Goal: Find specific page/section

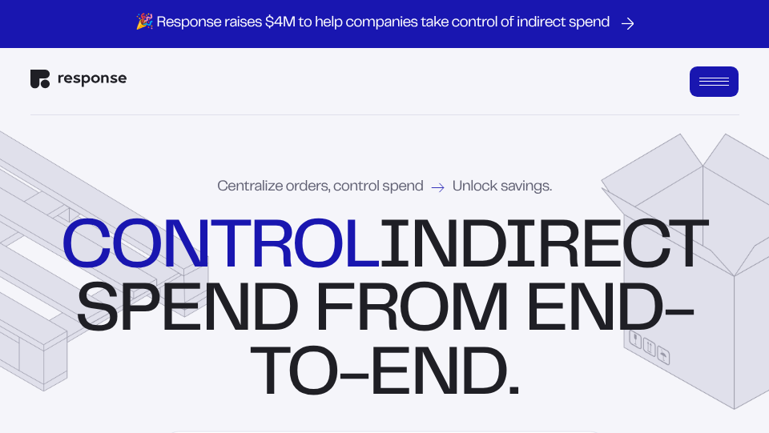
click at [715, 67] on button "Open Menu" at bounding box center [715, 81] width 50 height 30
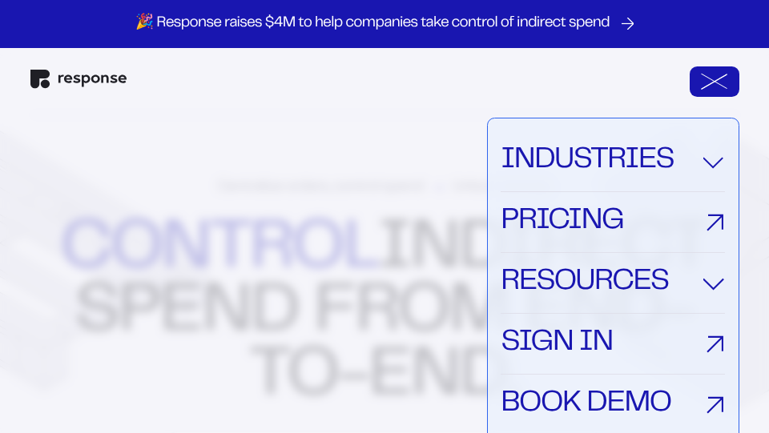
click at [577, 348] on link "Sign In" at bounding box center [612, 344] width 223 height 61
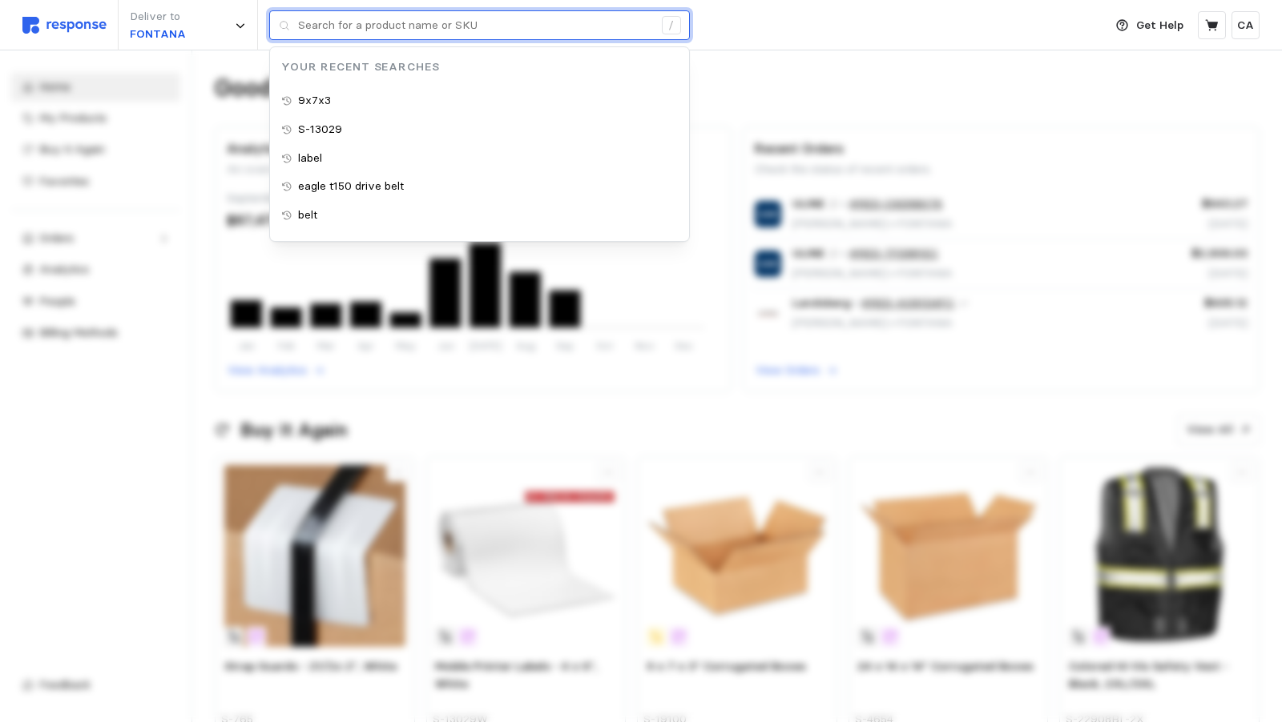
click at [569, 30] on input "text" at bounding box center [475, 25] width 355 height 29
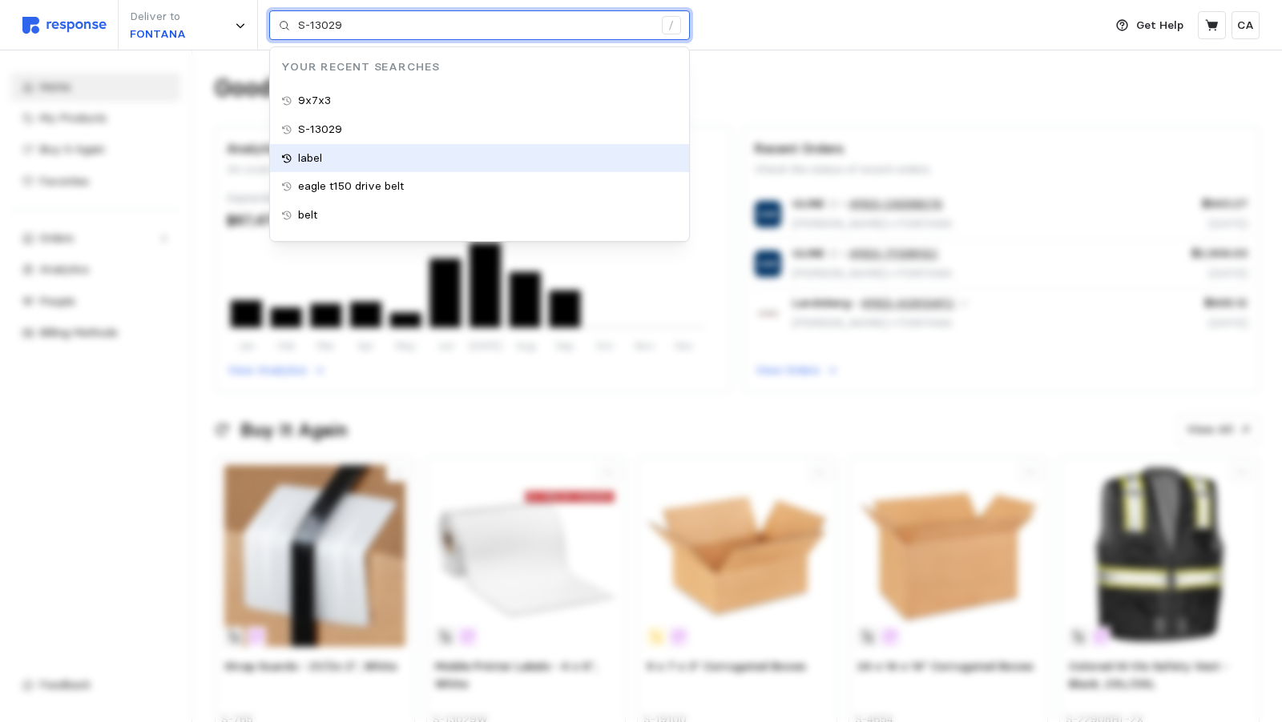
type input "9x7x3"
click at [418, 25] on input "9x7x3" at bounding box center [475, 25] width 355 height 29
